Goal: Find contact information: Obtain details needed to contact an individual or organization

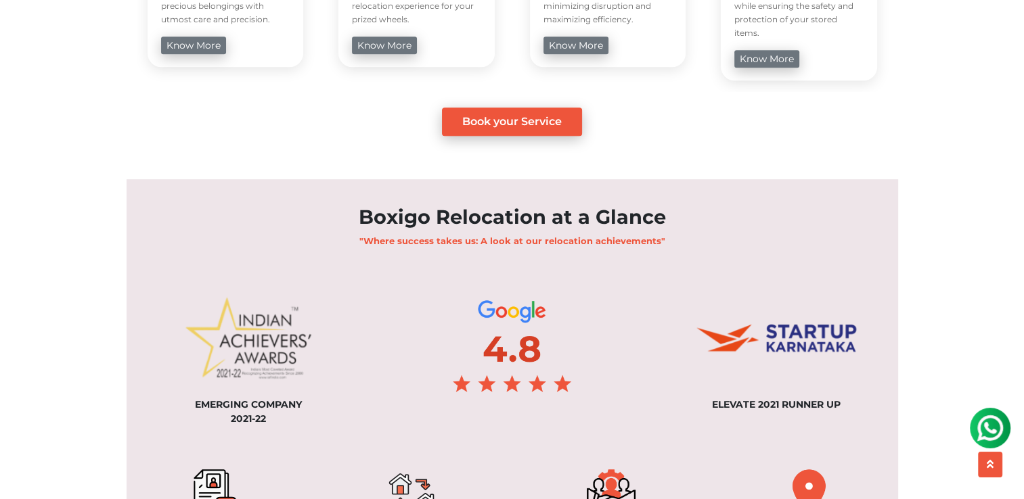
scroll to position [950, 0]
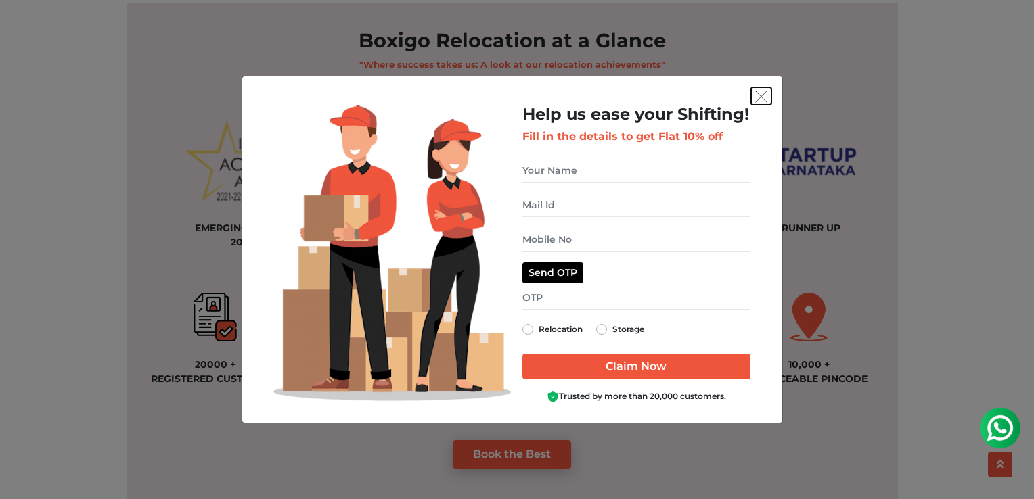
click at [763, 99] on img "get free quote dialog" at bounding box center [761, 97] width 12 height 12
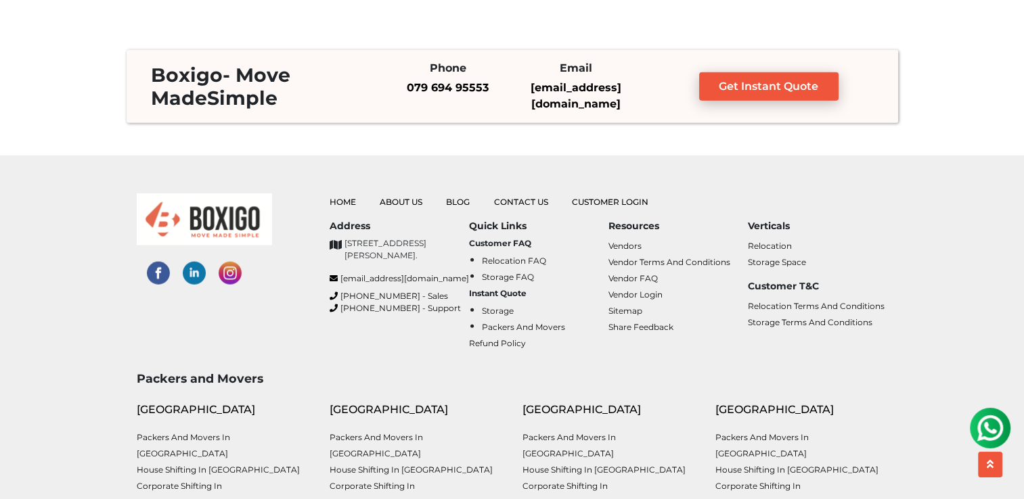
scroll to position [3339, 0]
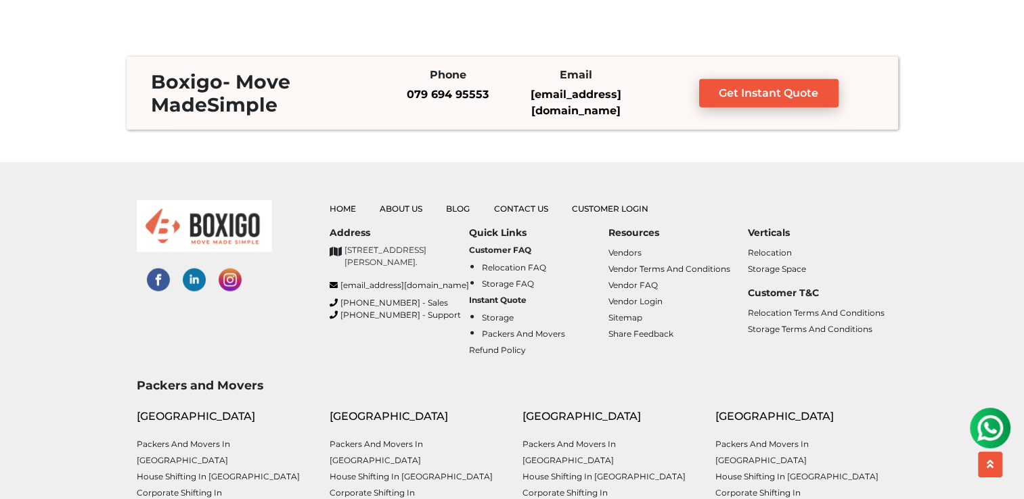
click at [190, 283] on img at bounding box center [194, 280] width 23 height 23
drag, startPoint x: 424, startPoint y: 307, endPoint x: 342, endPoint y: 245, distance: 102.9
click at [342, 245] on div "[STREET_ADDRESS][PERSON_NAME]." at bounding box center [399, 261] width 139 height 35
copy div "No. 26/10, 6th Cross, Ramanna Compound, Mangammanapalya, Bommanahalli, HSR Layo…"
click at [510, 204] on link "Contact Us" at bounding box center [521, 209] width 54 height 10
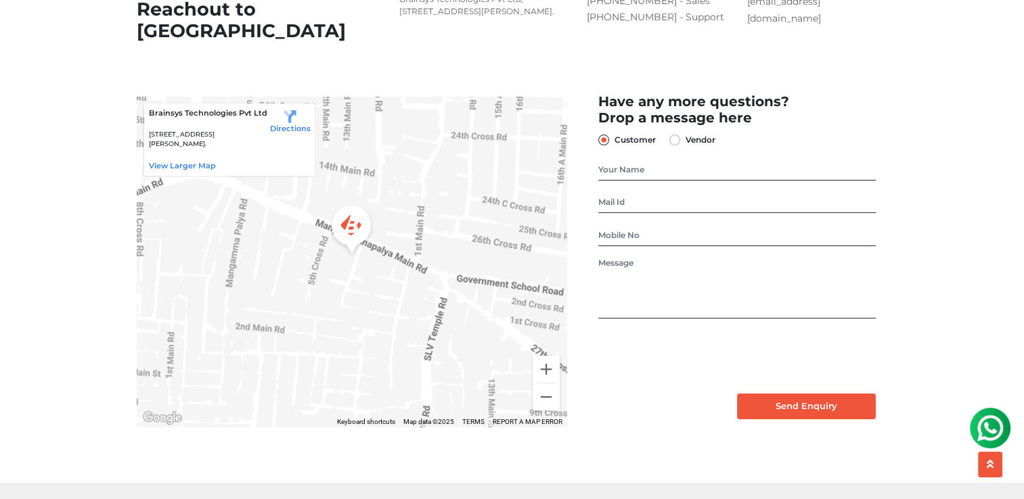
click at [201, 177] on div "Brainsys Technologies Pvt Ltd [STREET_ADDRESS][PERSON_NAME]. View larger map Di…" at bounding box center [229, 140] width 171 height 73
click at [198, 171] on link "View larger map" at bounding box center [182, 165] width 67 height 9
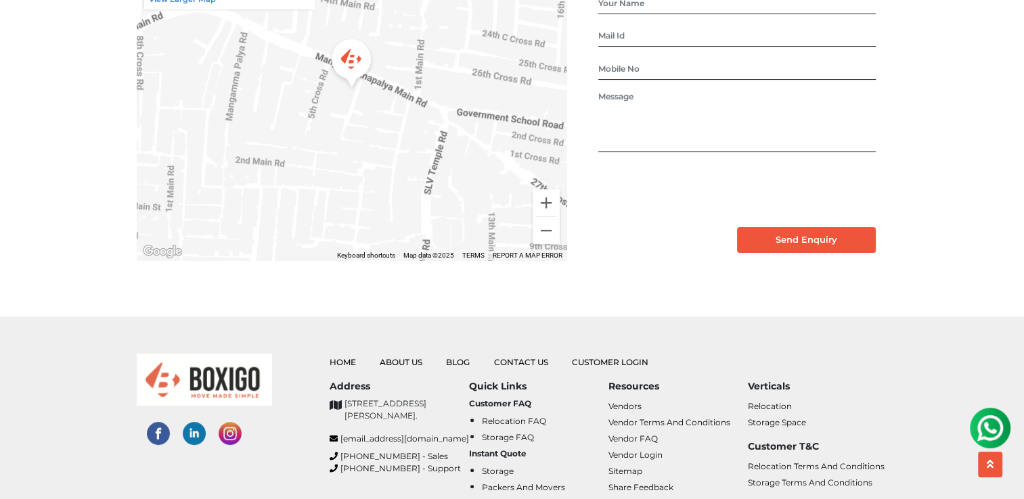
scroll to position [227, 0]
